Goal: Use online tool/utility: Utilize a website feature to perform a specific function

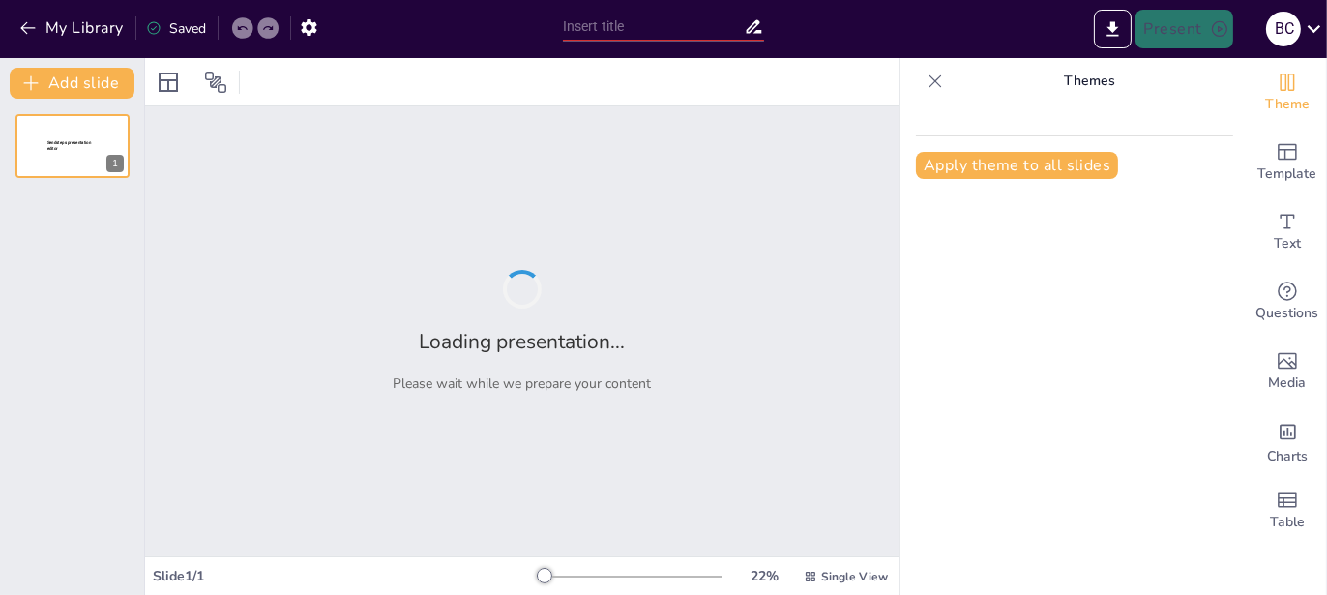
type input "New Sendsteps"
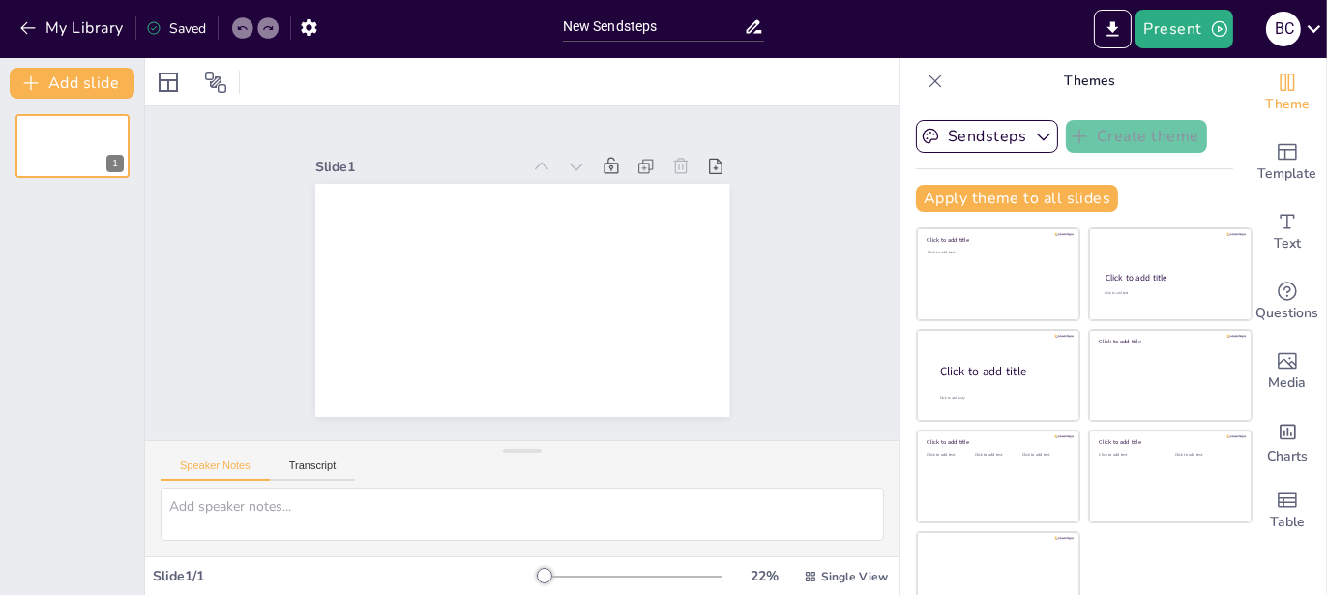
click at [994, 33] on div "Present B C" at bounding box center [1050, 29] width 553 height 39
click at [901, 458] on div "Sendsteps Create theme Apply theme to all slides Click to add title Click to ad…" at bounding box center [1075, 349] width 348 height 490
click at [762, 35] on icon at bounding box center [754, 26] width 20 height 20
click at [642, 21] on input "New Sendsteps" at bounding box center [654, 27] width 182 height 28
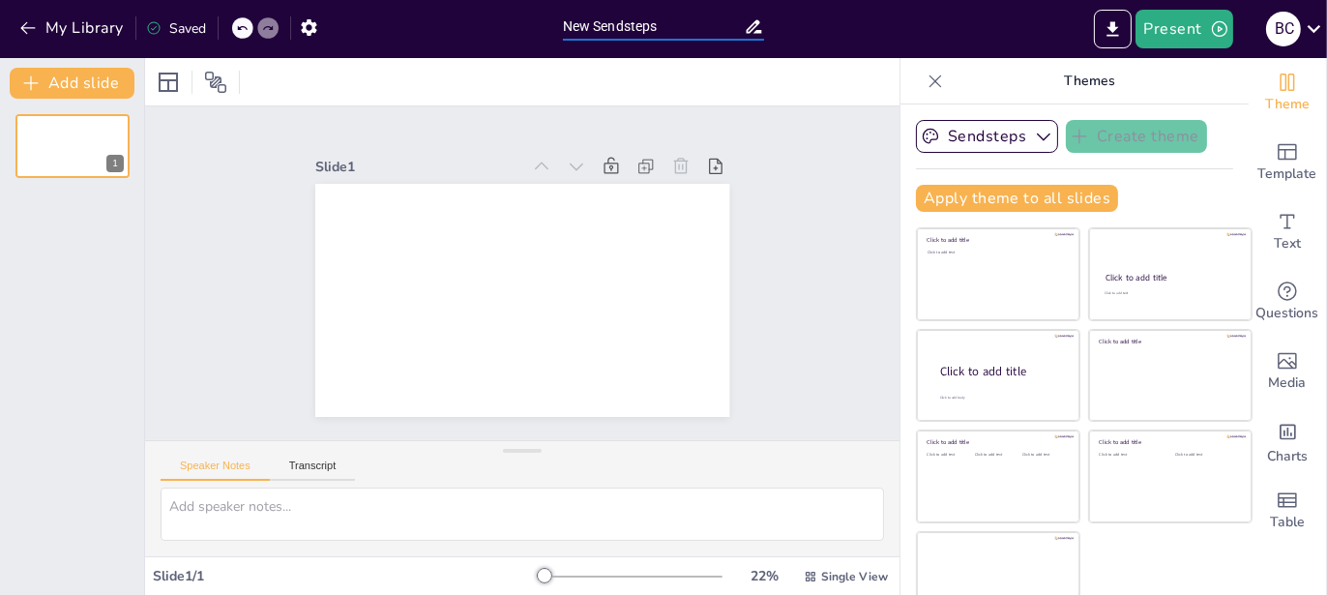
click at [642, 21] on input "New Sendsteps" at bounding box center [654, 27] width 182 height 28
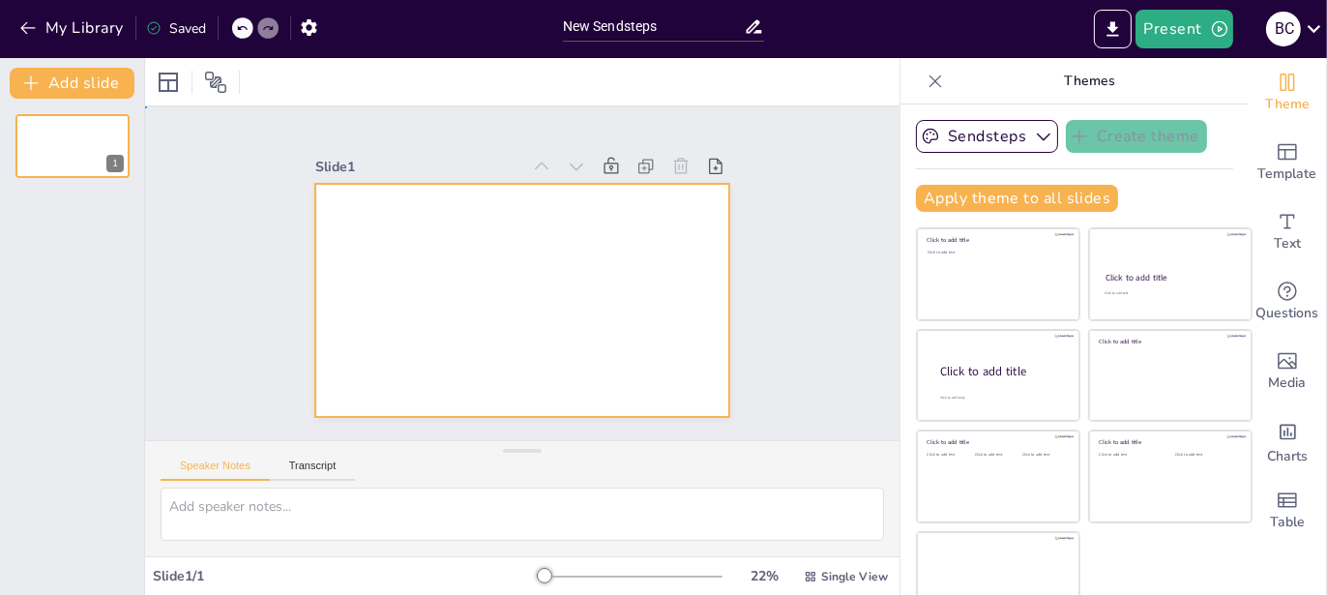
click at [432, 257] on div at bounding box center [549, 273] width 234 height 415
